Goal: Check status

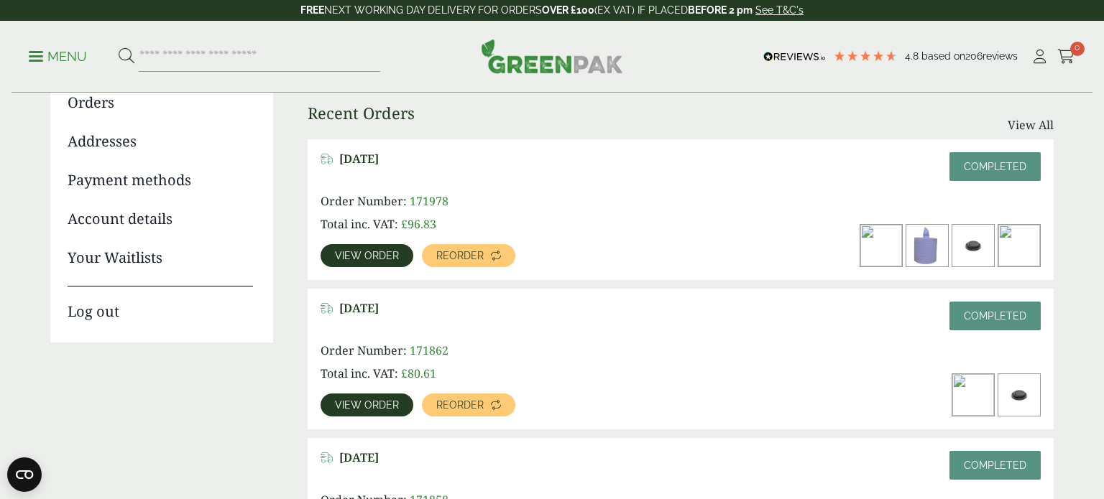
scroll to position [172, 0]
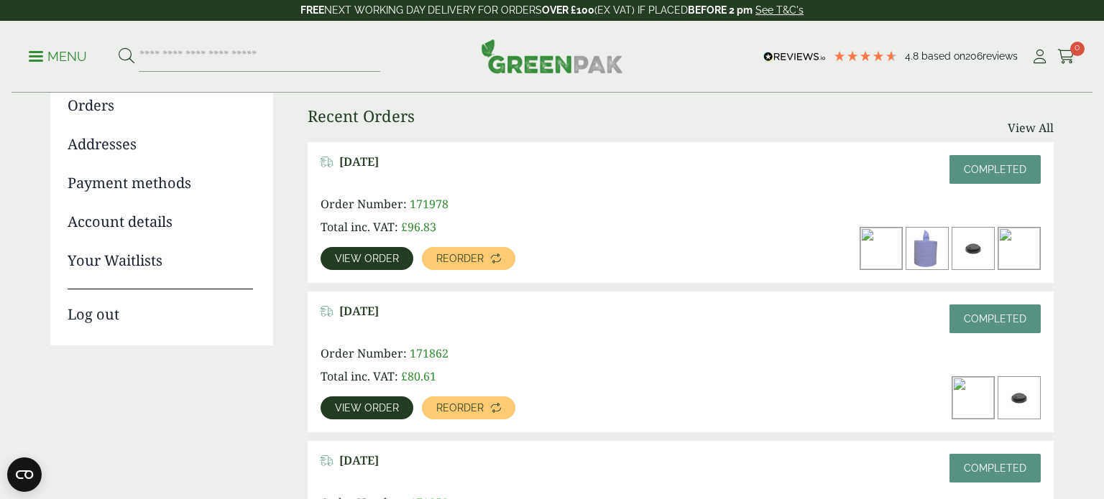
click at [379, 259] on span "View order" at bounding box center [367, 259] width 64 height 10
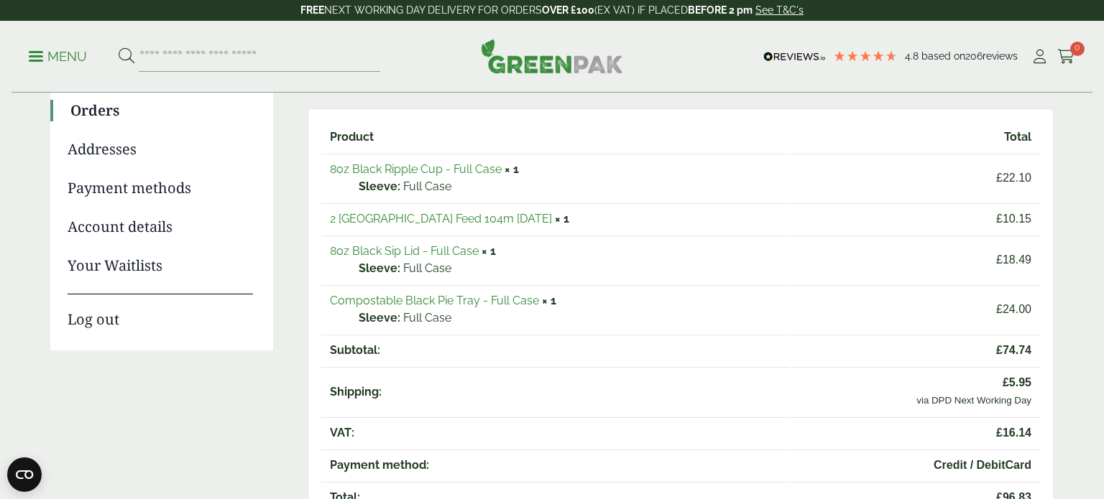
scroll to position [168, 0]
